Goal: Information Seeking & Learning: Learn about a topic

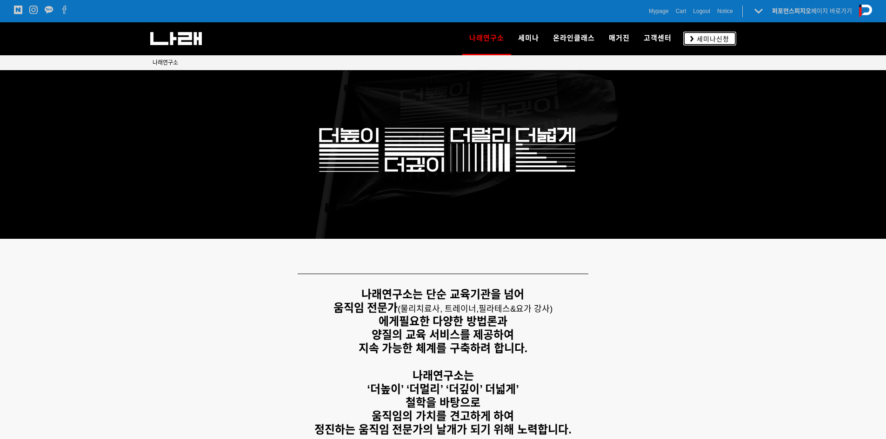
click at [692, 43] on link "세미나신청" at bounding box center [709, 38] width 53 height 13
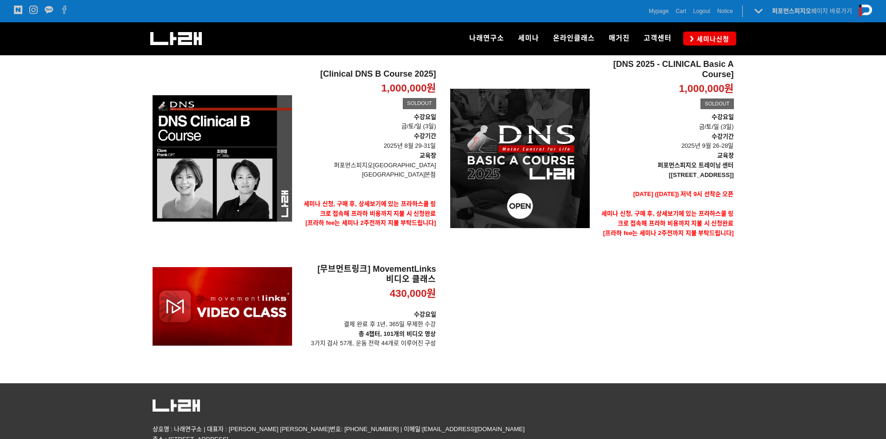
scroll to position [139, 0]
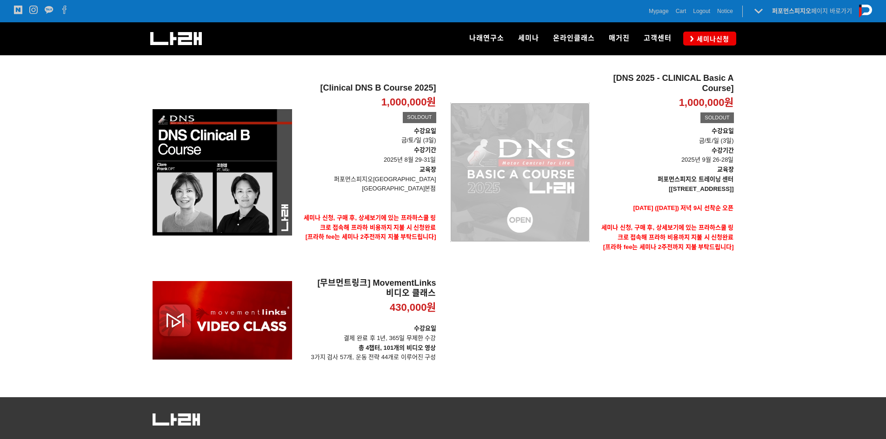
click at [583, 175] on div "[DNS 2025 - CLINICAL Basic A Course] 1,000,000원 TIME SALE SOLDOUT" at bounding box center [519, 172] width 139 height 198
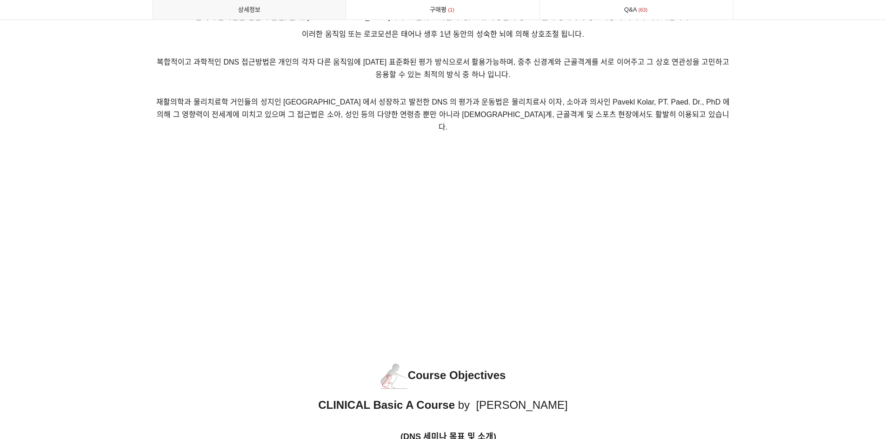
scroll to position [790, 0]
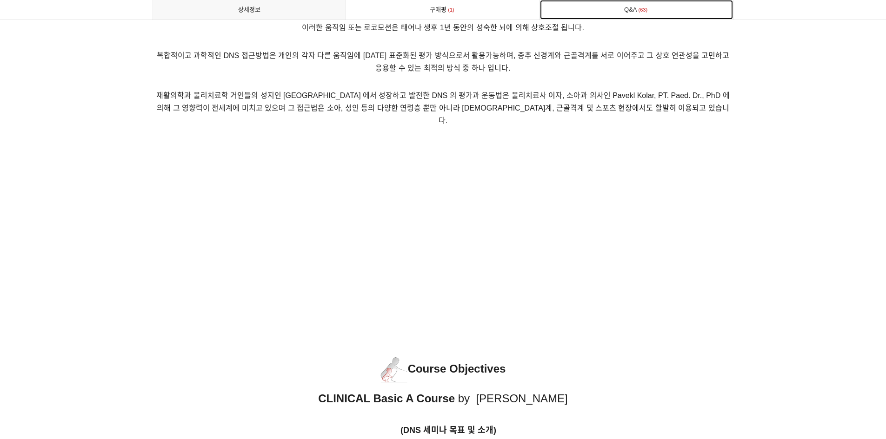
click at [574, 7] on link "Q&A 63" at bounding box center [636, 10] width 193 height 20
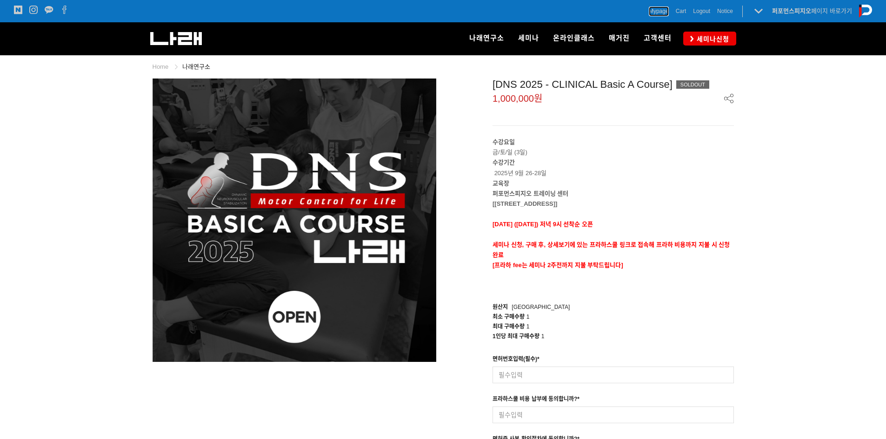
click at [662, 8] on span "Mypage" at bounding box center [658, 11] width 20 height 9
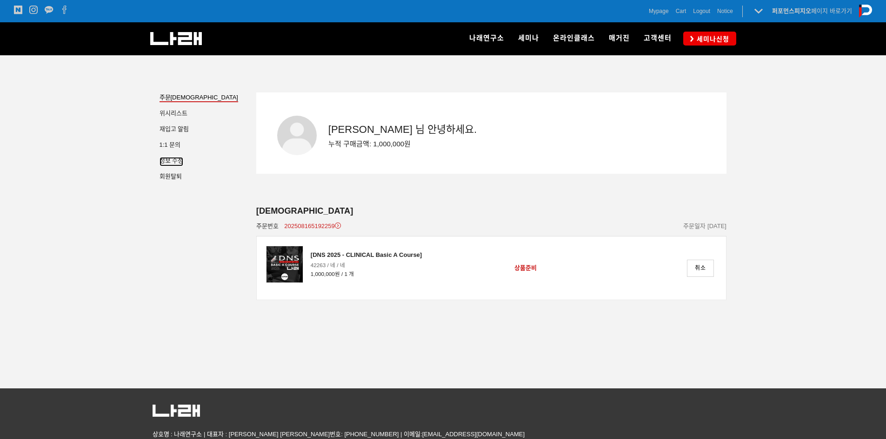
click at [161, 163] on link "정보 수정" at bounding box center [171, 161] width 24 height 9
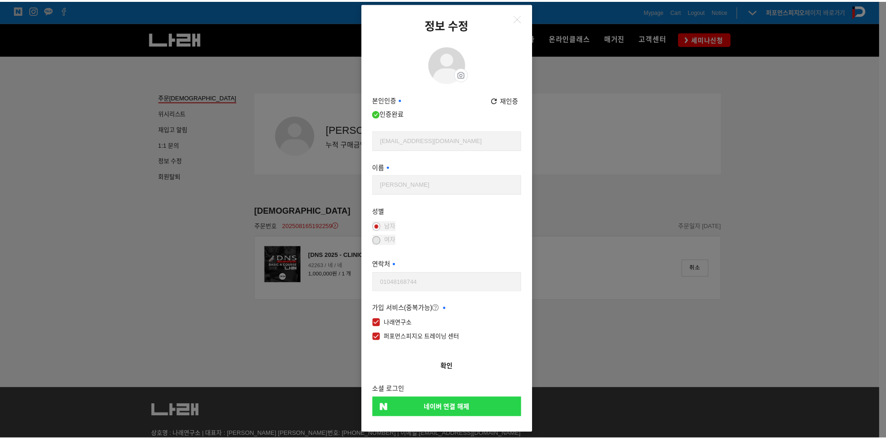
scroll to position [19, 0]
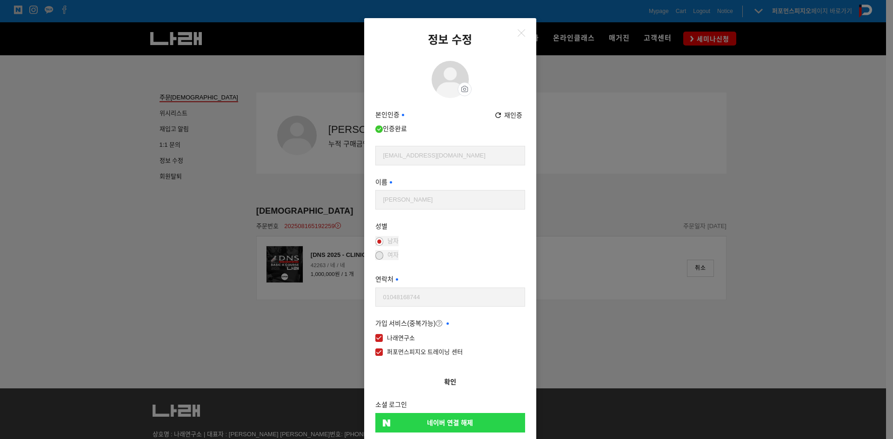
click at [634, 142] on div "정보 수정 프로필 이미지 프로필 사진 설정 수정 삭제 본인인증 필수 인증완료 재인증 휴대폰 인증 wsh2075@naver.com 사용 가능 이…" at bounding box center [446, 219] width 893 height 439
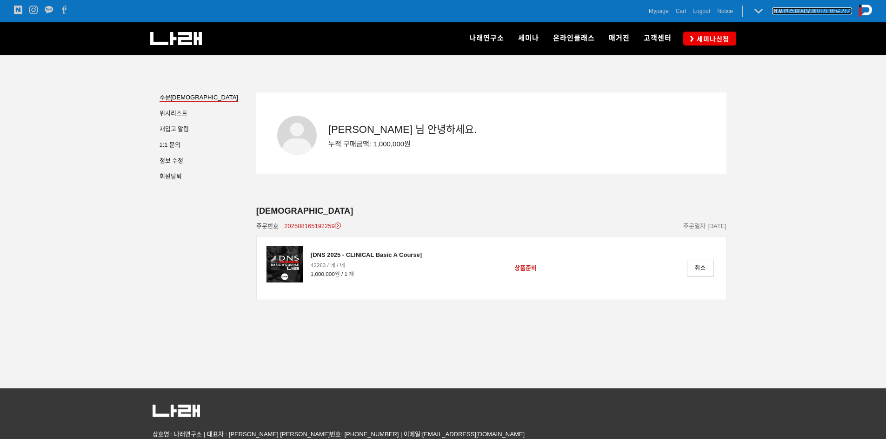
click at [809, 8] on strong "퍼포먼스피지오" at bounding box center [791, 10] width 39 height 7
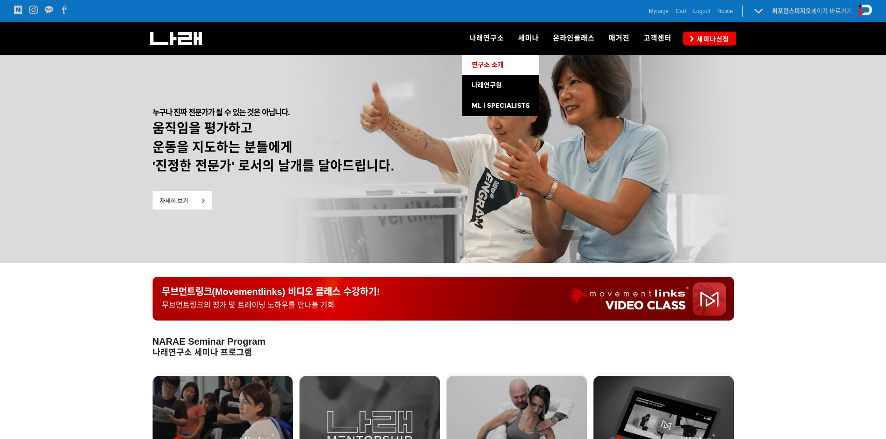
click at [495, 59] on link "연구소 소개" at bounding box center [500, 65] width 77 height 20
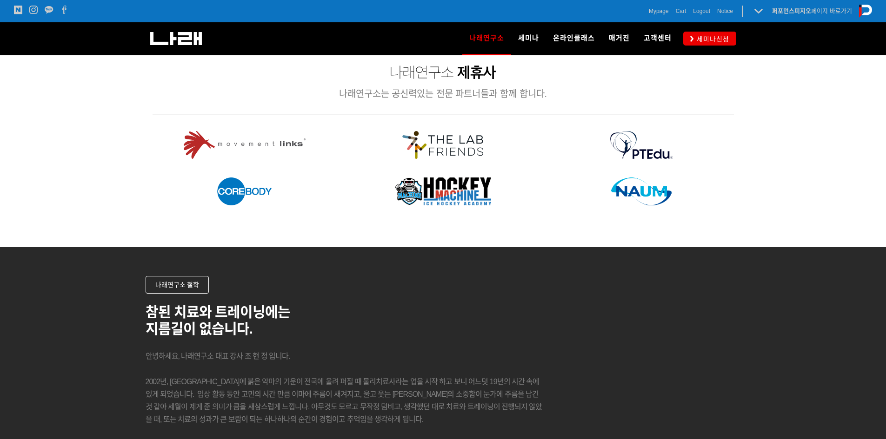
scroll to position [1023, 0]
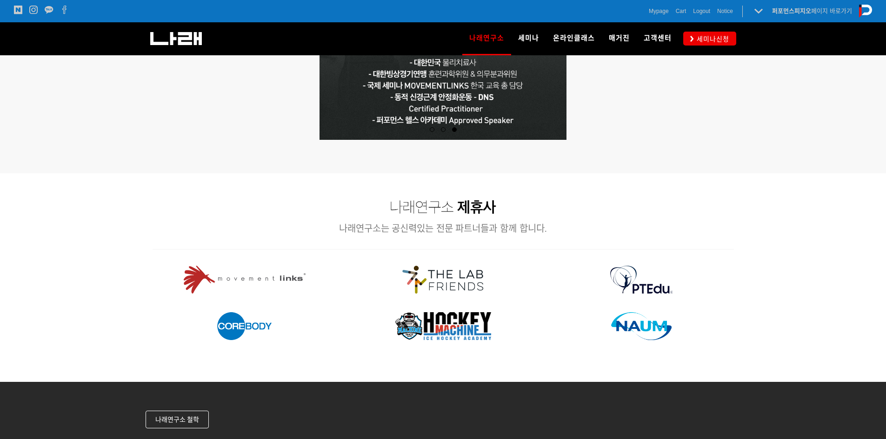
click at [464, 280] on img at bounding box center [442, 280] width 81 height 28
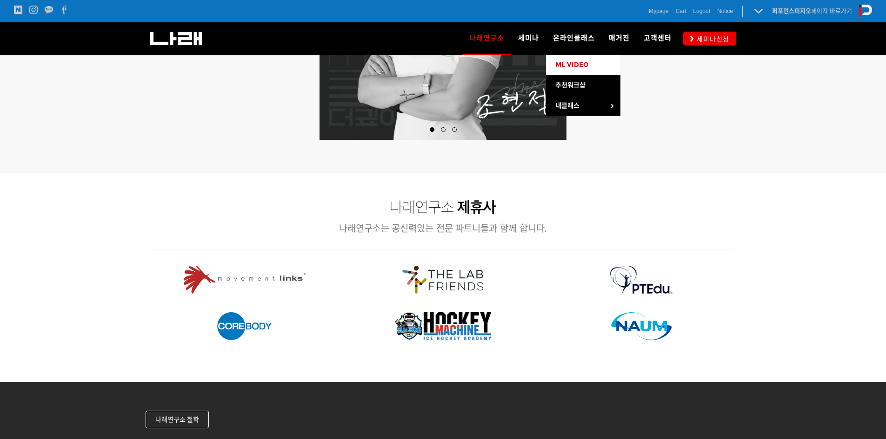
click at [575, 68] on span "ML VIDEO" at bounding box center [571, 65] width 33 height 8
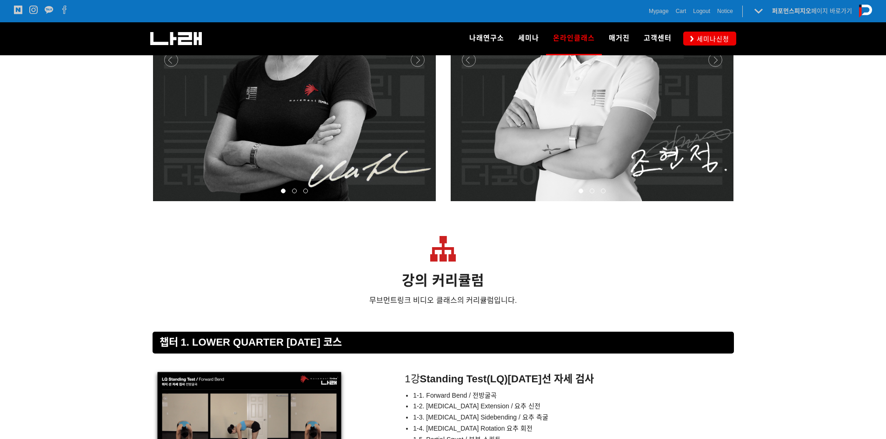
scroll to position [3393, 0]
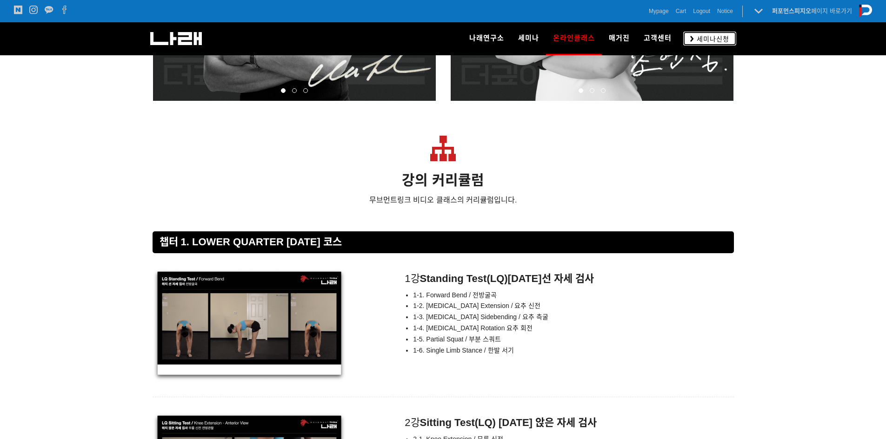
click at [694, 35] on span "세미나신청" at bounding box center [711, 38] width 35 height 9
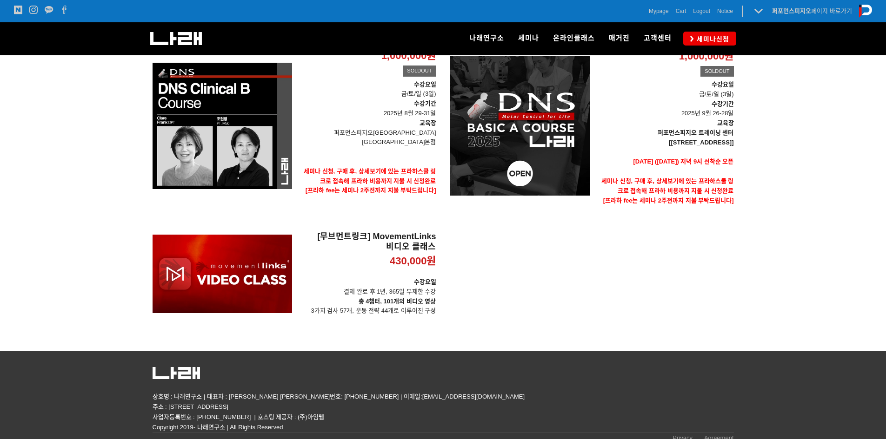
scroll to position [139, 0]
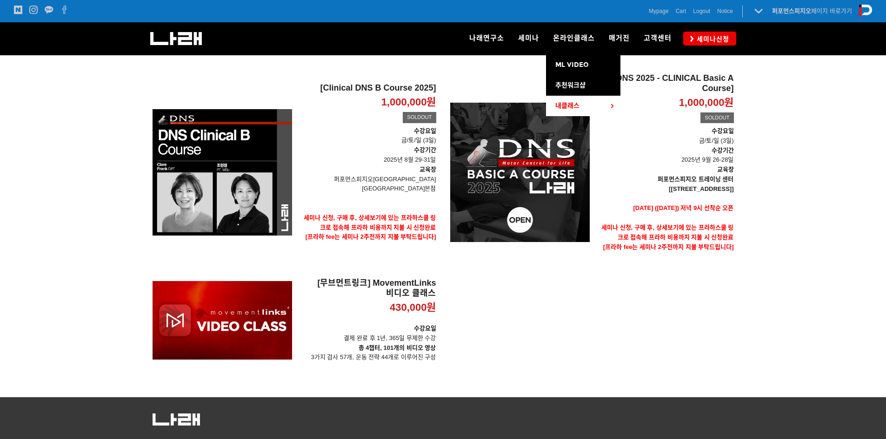
click at [588, 106] on link "내클래스" at bounding box center [583, 106] width 74 height 20
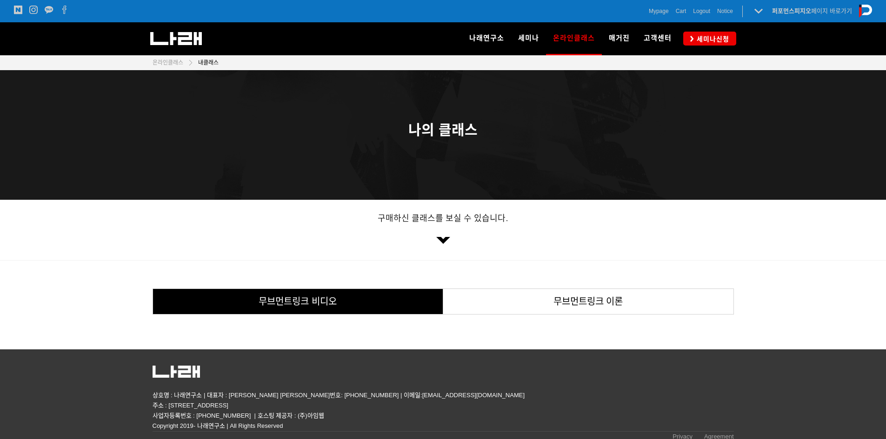
click at [377, 307] on link "무브먼트링크 비디오" at bounding box center [298, 301] width 290 height 25
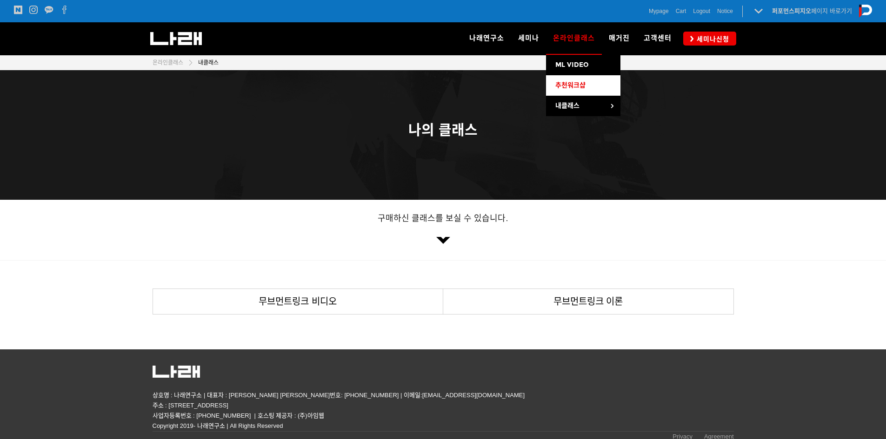
click at [589, 76] on link "추천워크샵" at bounding box center [583, 85] width 74 height 20
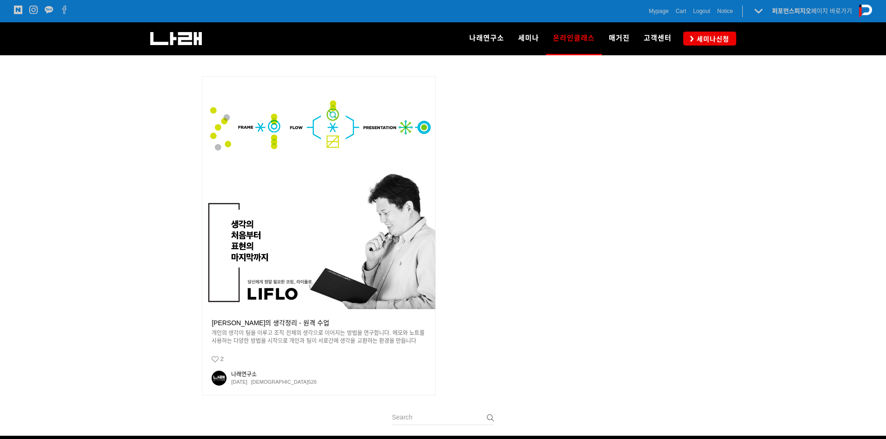
scroll to position [237, 0]
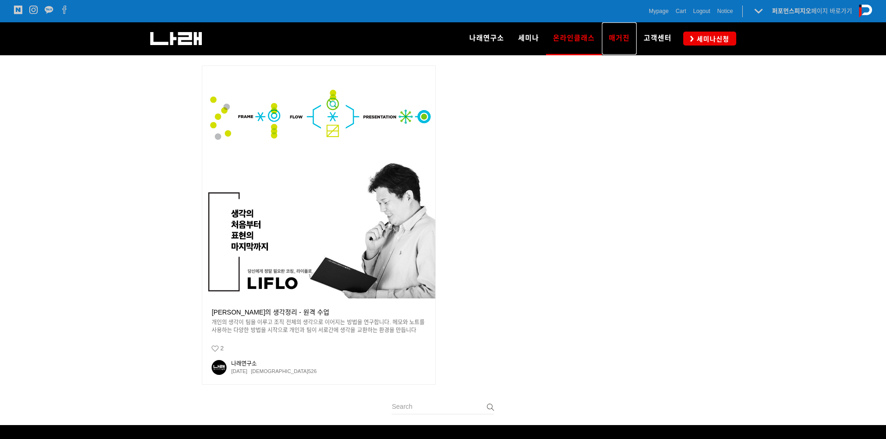
click at [636, 38] on link "매거진" at bounding box center [619, 38] width 35 height 33
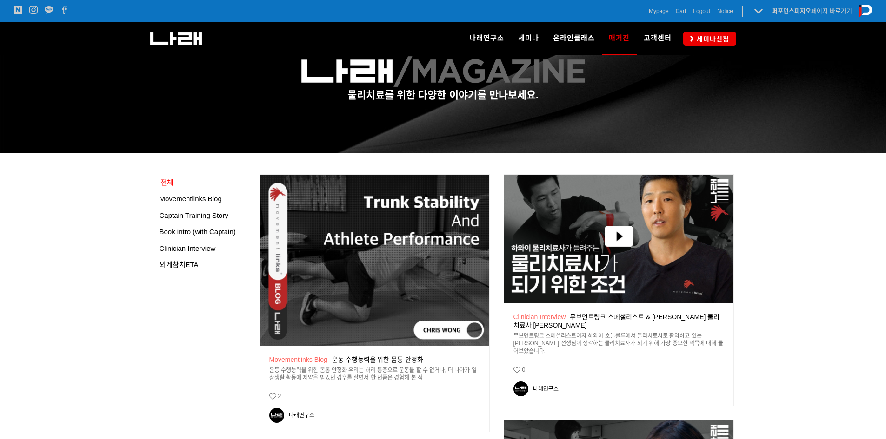
scroll to position [46, 0]
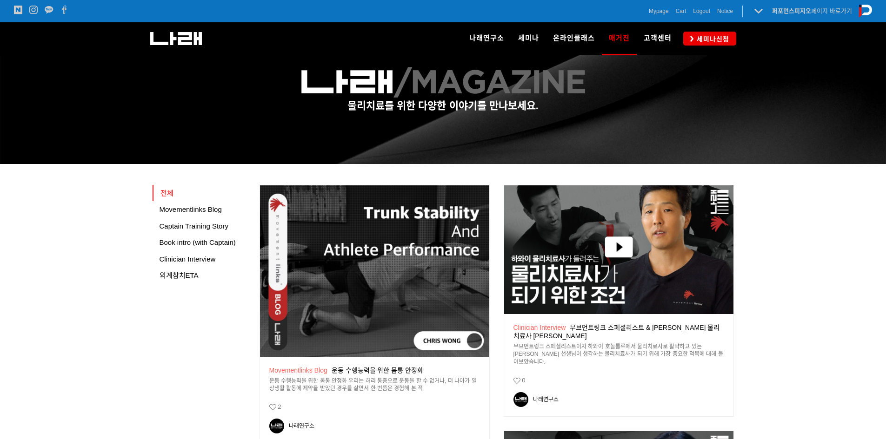
click at [337, 251] on img at bounding box center [374, 271] width 229 height 172
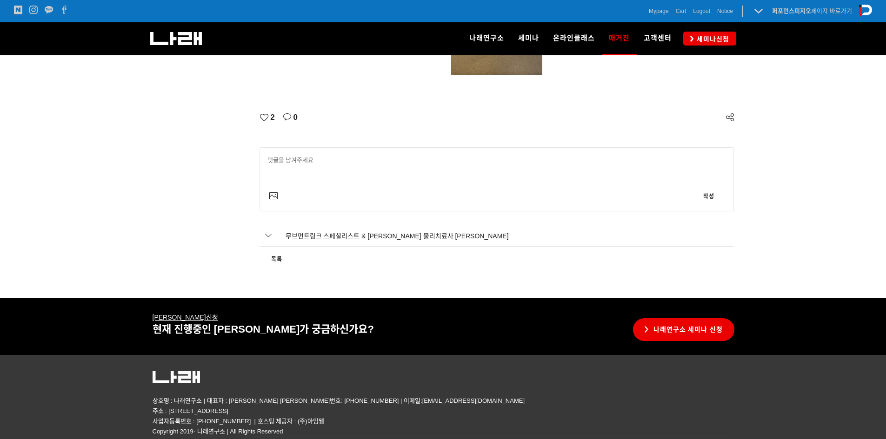
scroll to position [2091, 0]
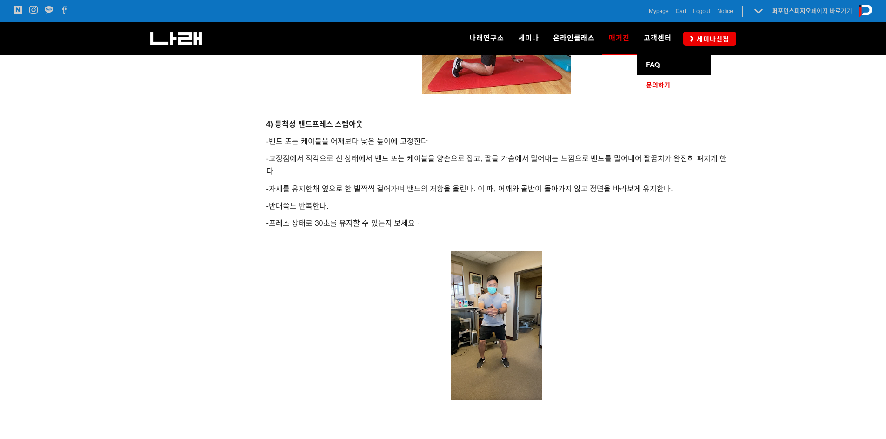
click at [655, 92] on link "문의하기" at bounding box center [673, 85] width 74 height 20
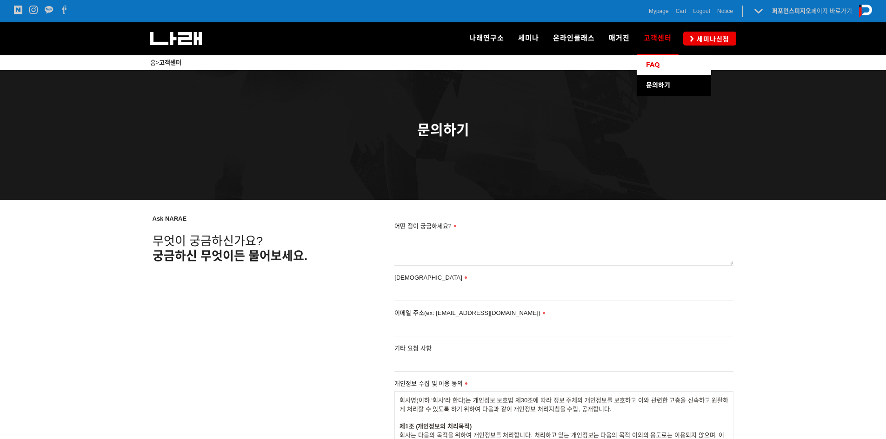
click at [661, 68] on link "FAQ" at bounding box center [673, 65] width 74 height 20
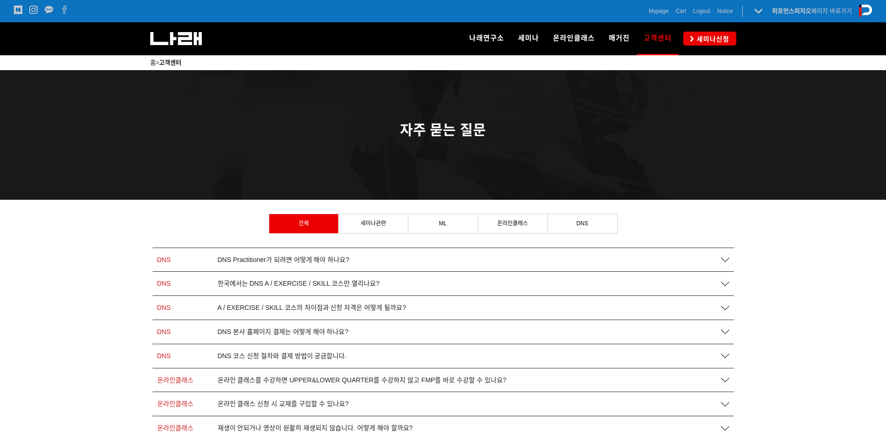
click at [288, 284] on span "한국에서는 DNS A / EXERCISE / SKILL 코스만 열리나요?" at bounding box center [299, 284] width 162 height 8
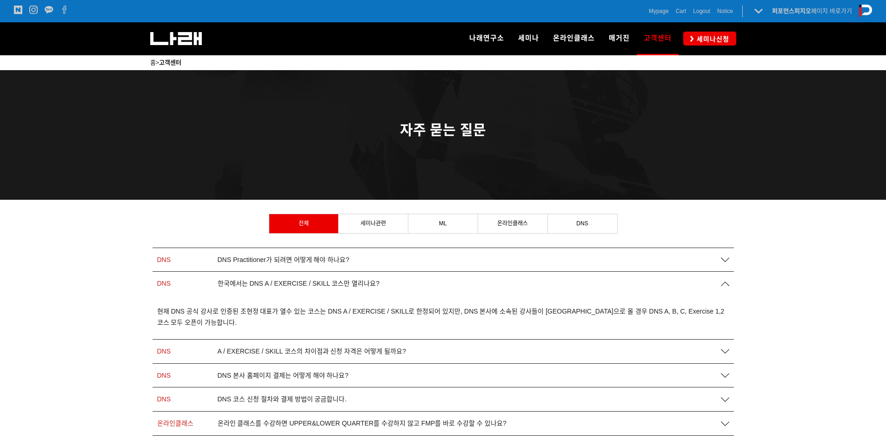
click at [288, 284] on span "한국에서는 DNS A / EXERCISE / SKILL 코스만 열리나요?" at bounding box center [299, 284] width 162 height 8
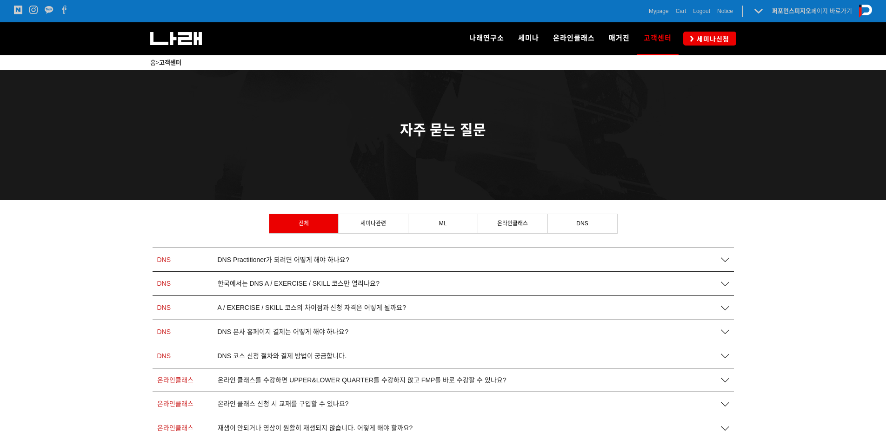
click at [288, 284] on span "한국에서는 DNS A / EXERCISE / SKILL 코스만 열리나요?" at bounding box center [299, 284] width 162 height 8
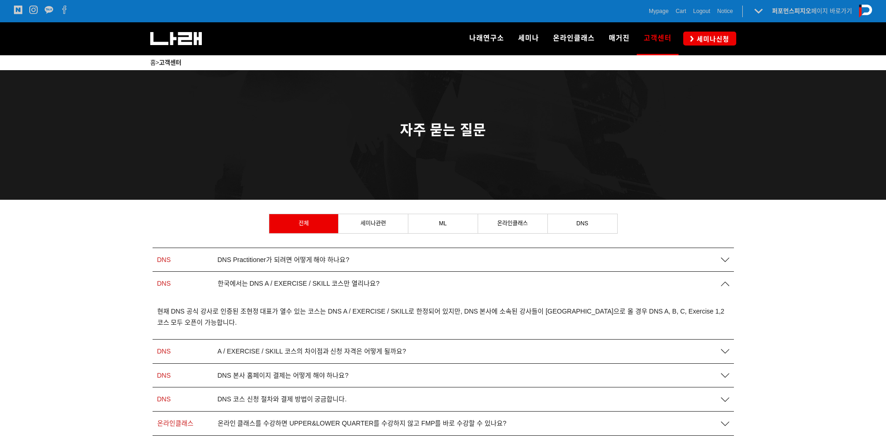
click at [288, 284] on span "한국에서는 DNS A / EXERCISE / SKILL 코스만 열리나요?" at bounding box center [299, 284] width 162 height 8
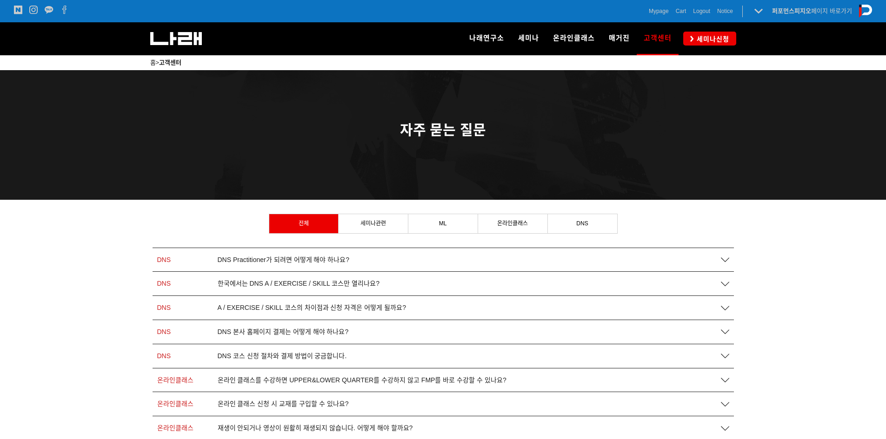
click at [342, 305] on span "A / EXERCISE / SKILL 코스의 차이점과 신청 자격은 어떻게 될까요?" at bounding box center [312, 308] width 188 height 8
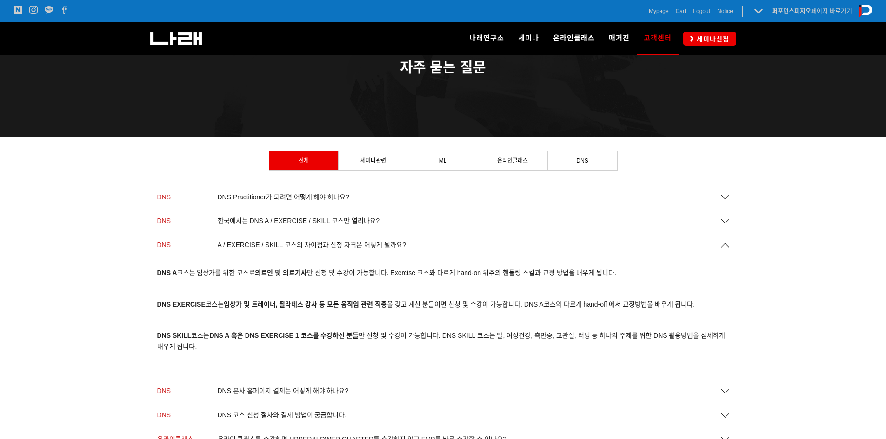
scroll to position [186, 0]
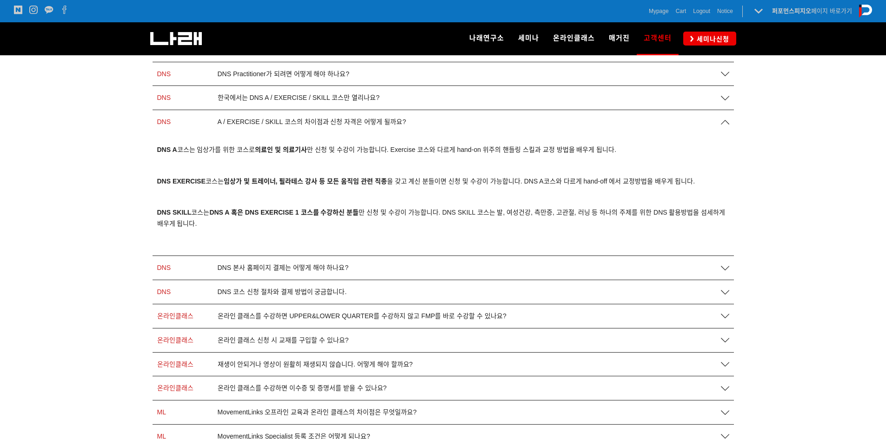
click at [341, 123] on span "A / EXERCISE / SKILL 코스의 차이점과 신청 자격은 어떻게 될까요?" at bounding box center [312, 122] width 188 height 8
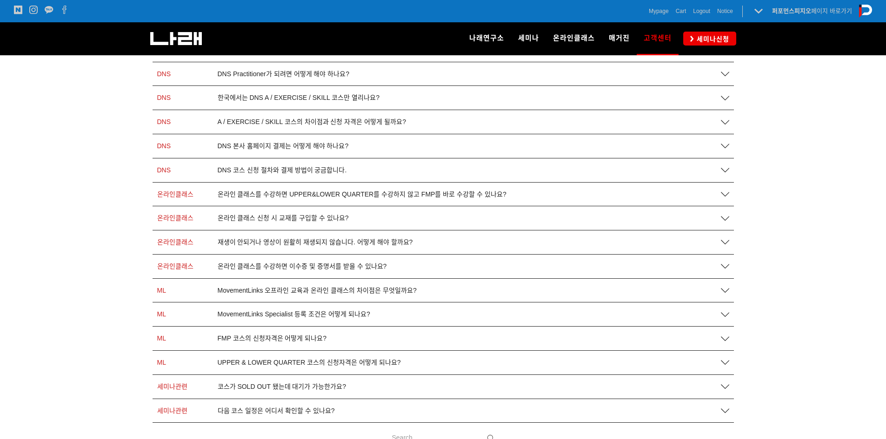
click at [325, 170] on span "DNS 코스 신청 절차와 결제 방법이 궁금합니다." at bounding box center [282, 170] width 129 height 8
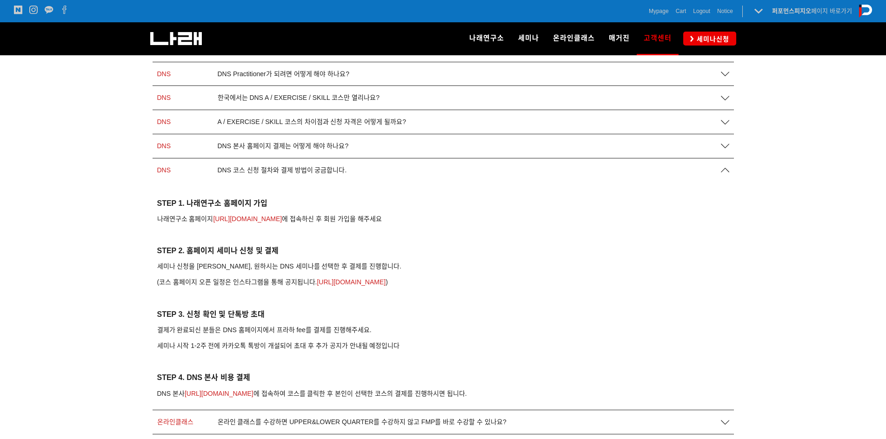
click at [325, 170] on span "DNS 코스 신청 절차와 결제 방법이 궁금합니다." at bounding box center [282, 170] width 129 height 8
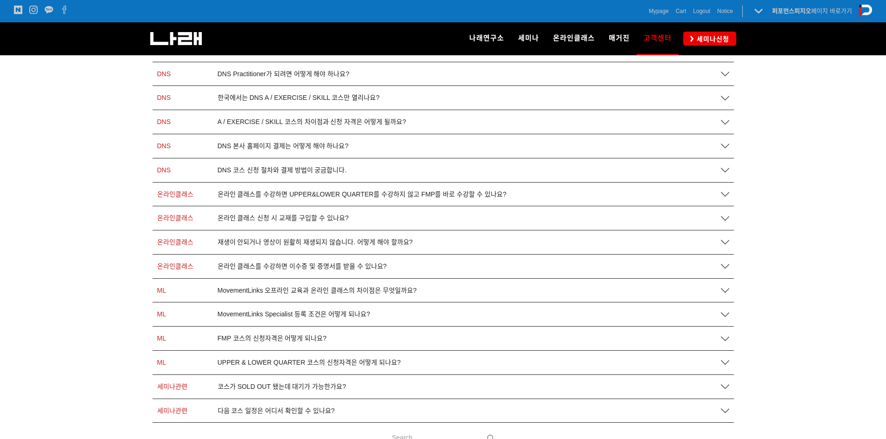
click at [337, 186] on div "온라인클래스 온라인 클래스를 수강하면 UPPER&LOWER QUARTER를 수강하지 않고 FMP를 바로 수강할 수 있나요?" at bounding box center [442, 195] width 581 height 24
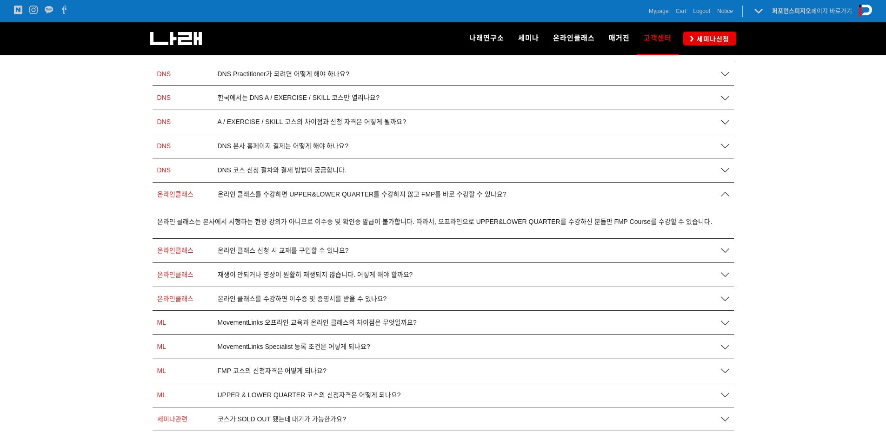
click at [337, 195] on span "온라인 클래스를 수강하면 UPPER&LOWER QUARTER를 수강하지 않고 FMP를 바로 수강할 수 있나요?" at bounding box center [362, 195] width 289 height 8
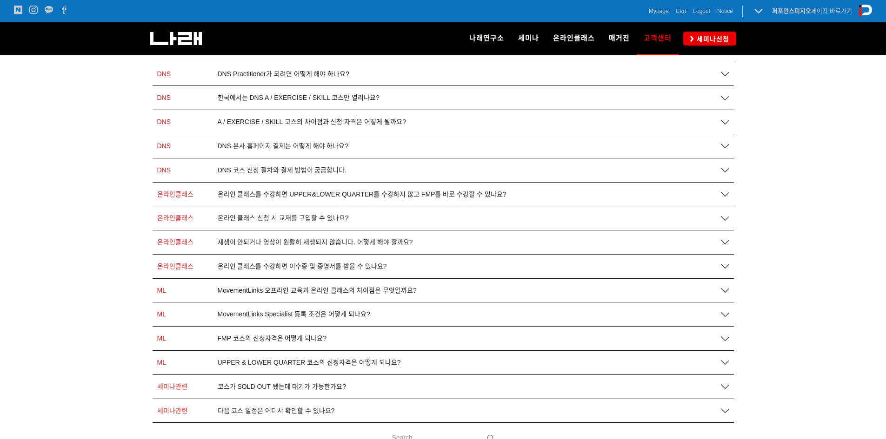
click at [330, 222] on span "온라인 클래스 신청 시 교재를 구입할 수 있나요?" at bounding box center [283, 218] width 131 height 8
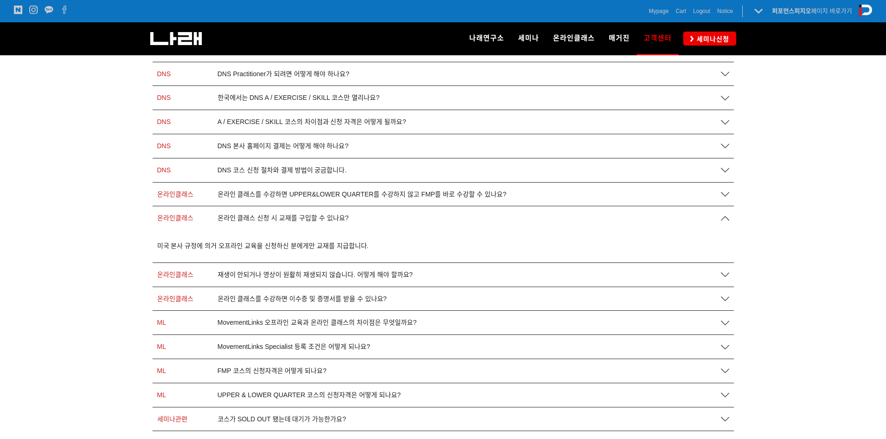
click at [330, 222] on span "온라인 클래스 신청 시 교재를 구입할 수 있나요?" at bounding box center [283, 218] width 131 height 8
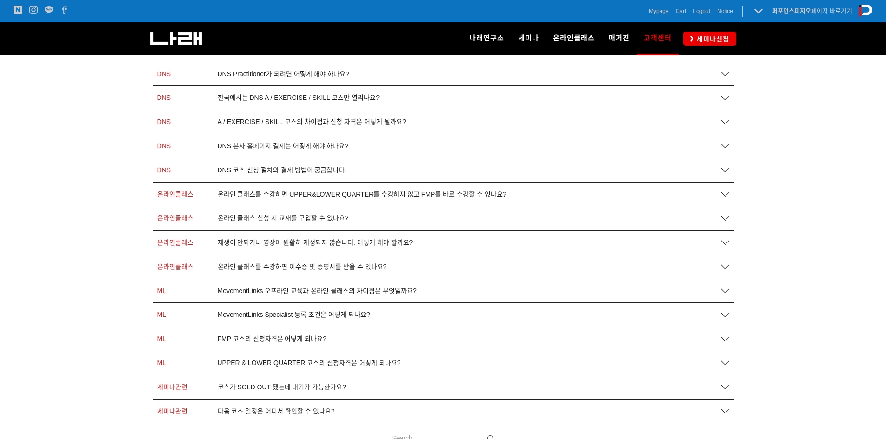
click at [330, 222] on span "온라인 클래스 신청 시 교재를 구입할 수 있나요?" at bounding box center [283, 218] width 131 height 8
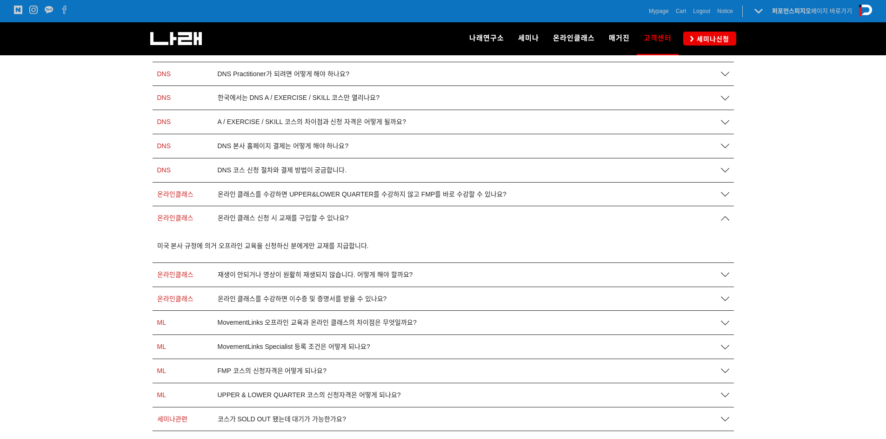
click at [330, 222] on span "온라인 클래스 신청 시 교재를 구입할 수 있나요?" at bounding box center [283, 218] width 131 height 8
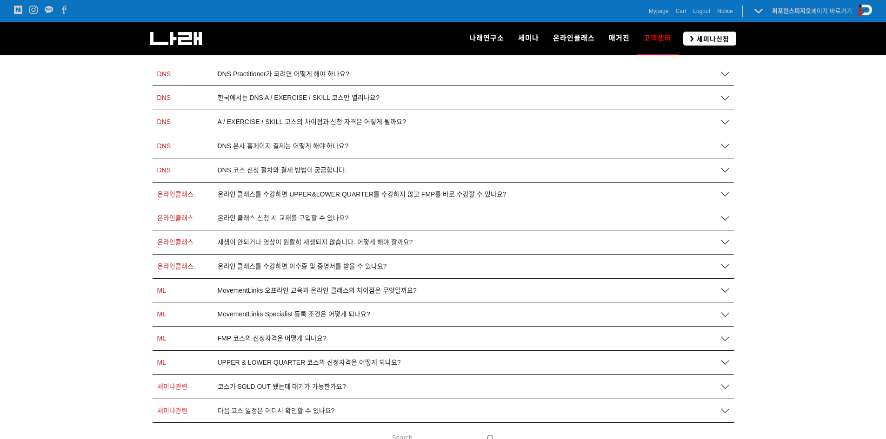
click at [707, 39] on span "세미나신청" at bounding box center [711, 38] width 35 height 9
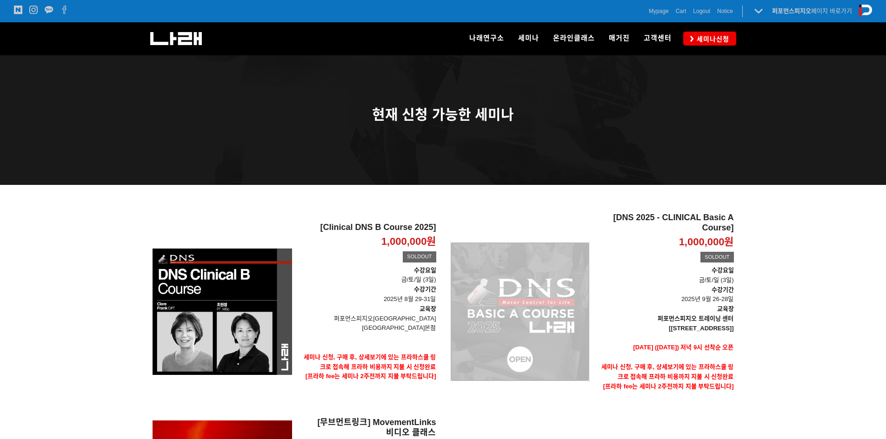
click at [560, 261] on div "[DNS 2025 - CLINICAL Basic A Course] 1,000,000원 TIME SALE SOLDOUT" at bounding box center [519, 312] width 139 height 198
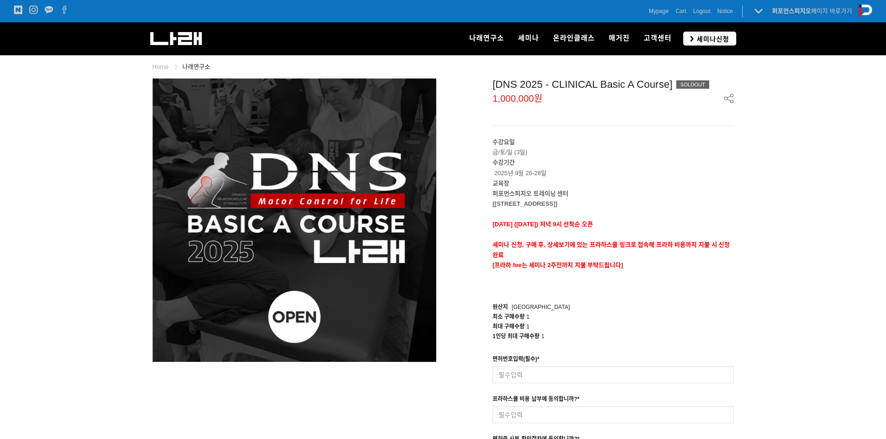
click at [689, 38] on link "세미나신청" at bounding box center [709, 38] width 53 height 13
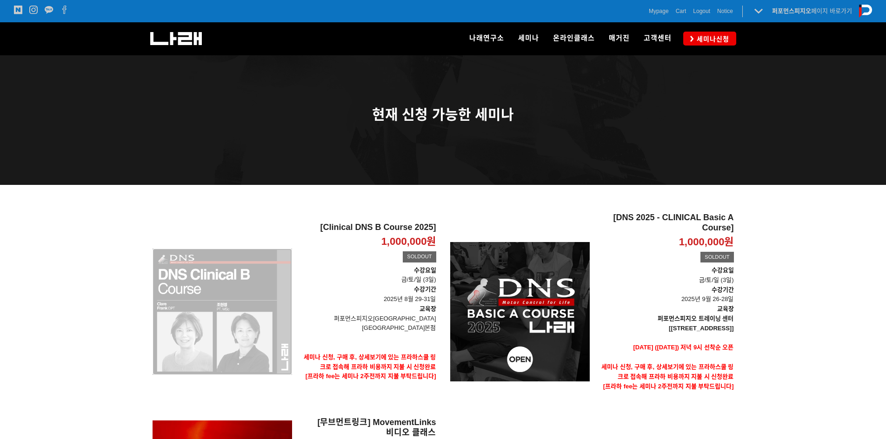
click at [228, 337] on div "[Clinical DNS B Course 2025] 1,000,000원 TIME SALE SOLDOUT" at bounding box center [221, 312] width 139 height 198
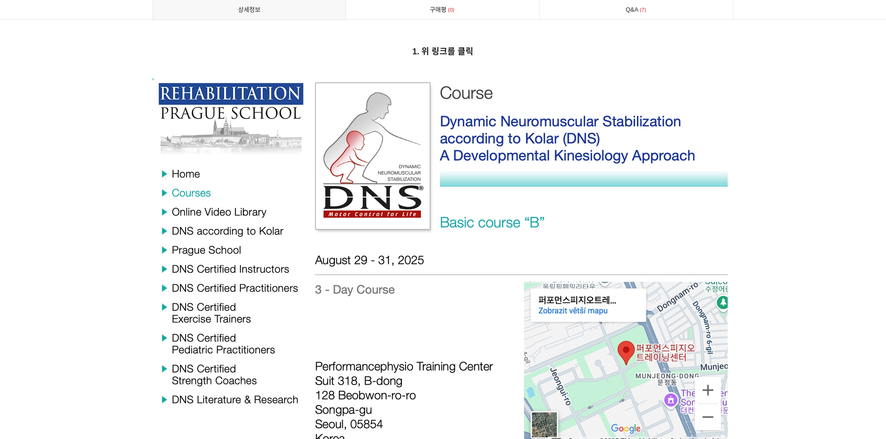
scroll to position [3812, 0]
